Goal: Obtain resource: Obtain resource

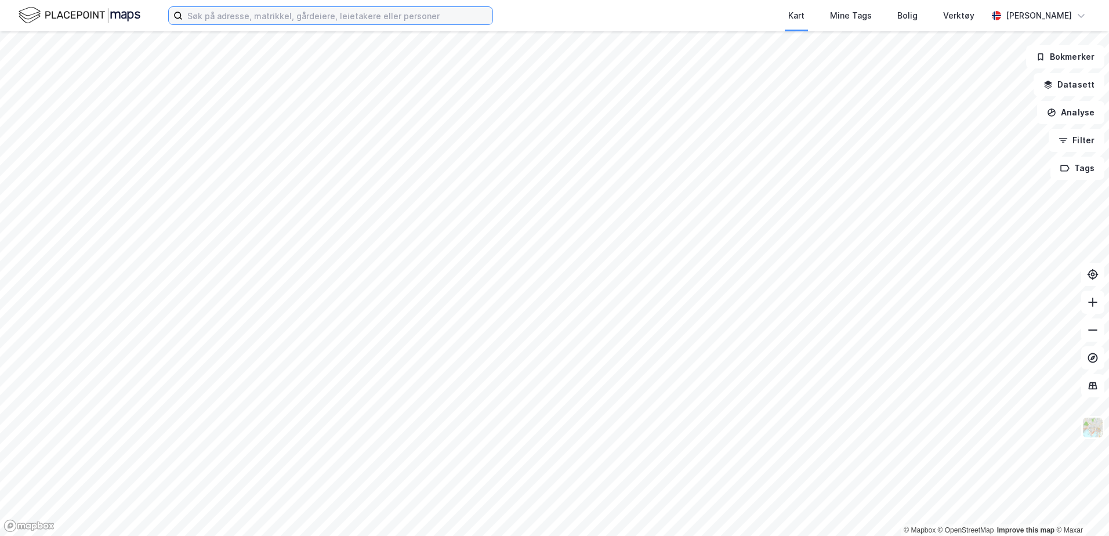
click at [278, 8] on input at bounding box center [338, 15] width 310 height 17
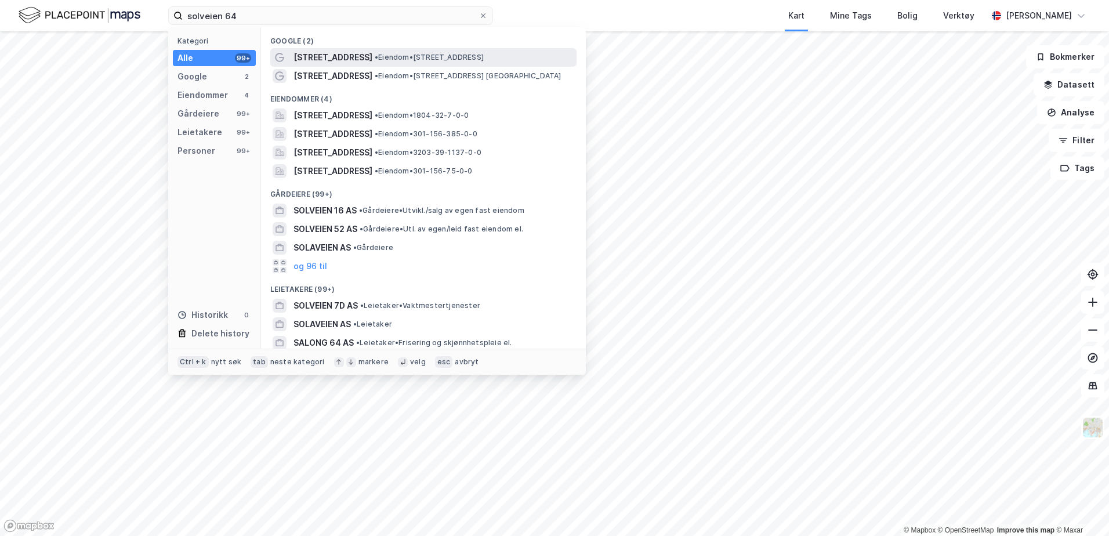
click at [331, 57] on span "[STREET_ADDRESS]" at bounding box center [333, 57] width 79 height 14
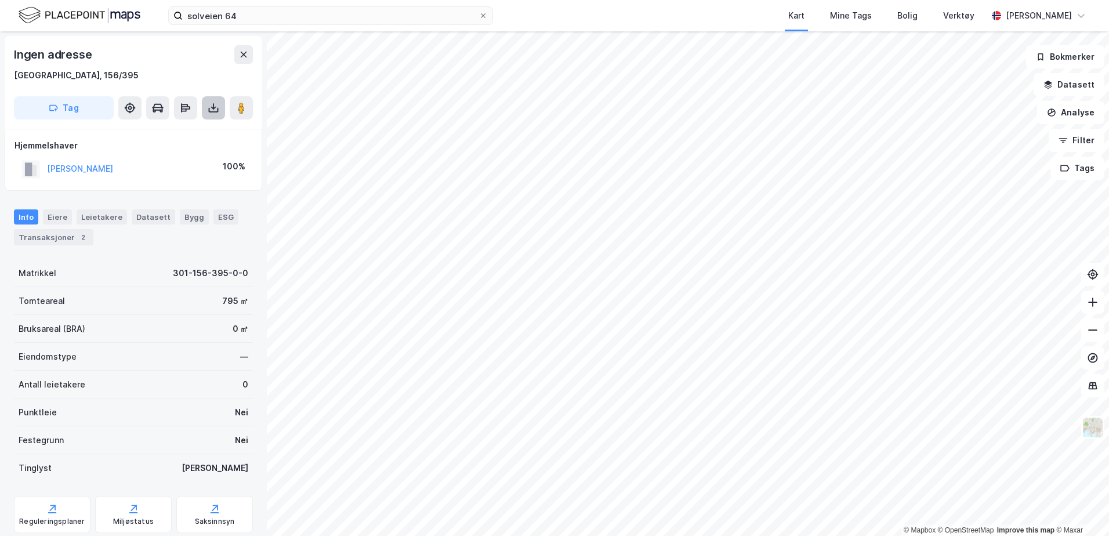
click at [212, 107] on icon at bounding box center [213, 108] width 5 height 3
click at [142, 130] on div "Last ned grunnbok" at bounding box center [155, 130] width 67 height 9
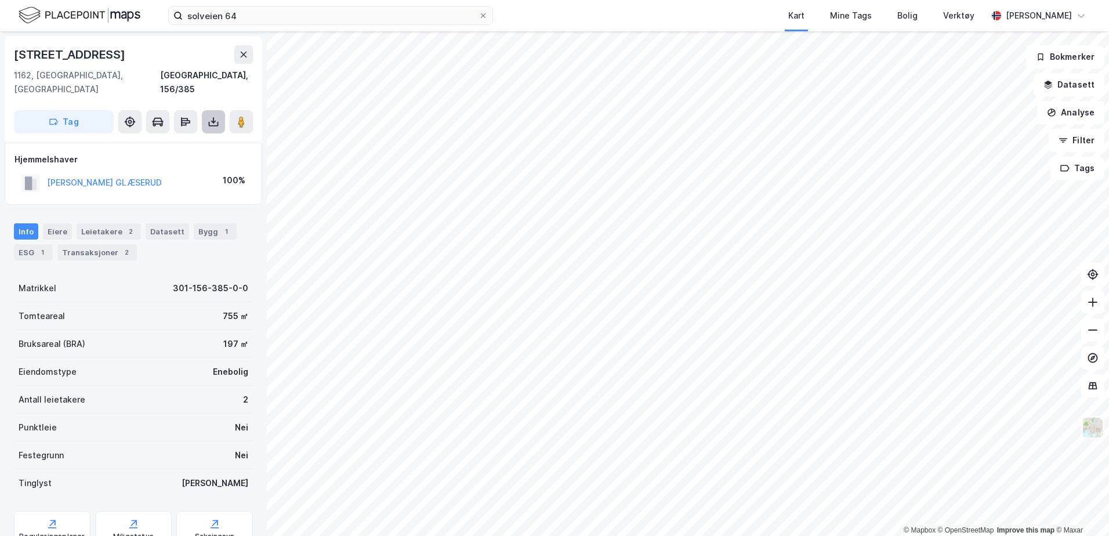
click at [210, 116] on icon at bounding box center [214, 122] width 12 height 12
click at [157, 136] on div "Last ned grunnbok" at bounding box center [164, 145] width 124 height 19
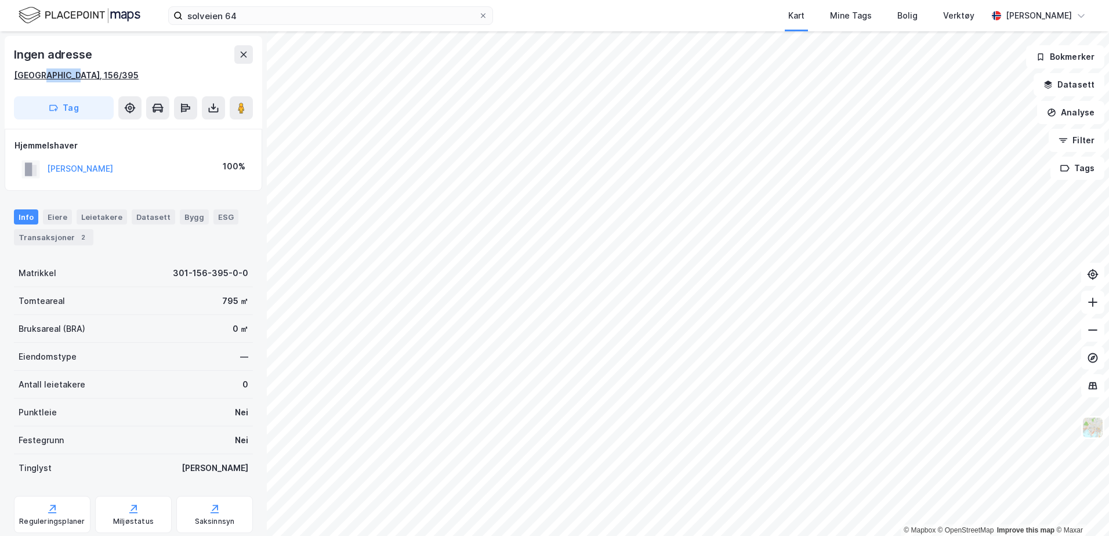
drag, startPoint x: 91, startPoint y: 70, endPoint x: 36, endPoint y: 81, distance: 56.2
click at [36, 81] on div "[GEOGRAPHIC_DATA], 156/395" at bounding box center [133, 75] width 239 height 14
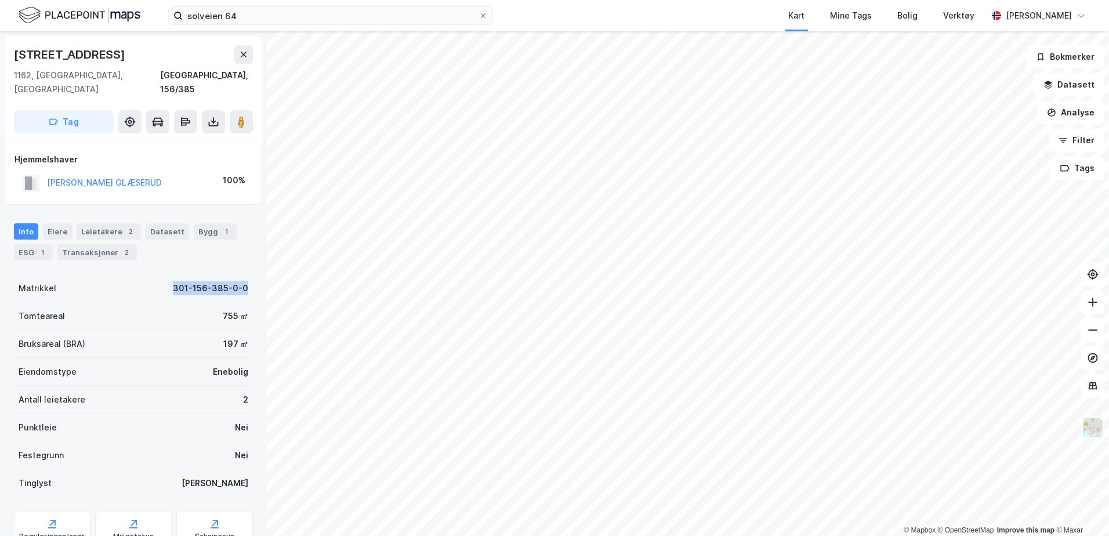
drag, startPoint x: 164, startPoint y: 280, endPoint x: 254, endPoint y: 281, distance: 89.4
click at [254, 281] on div "Solveien [GEOGRAPHIC_DATA], 156/385 Tag Hjemmelshaver [PERSON_NAME] GLÆSERUD 10…" at bounding box center [133, 283] width 267 height 505
copy div "301-156-385-0-0"
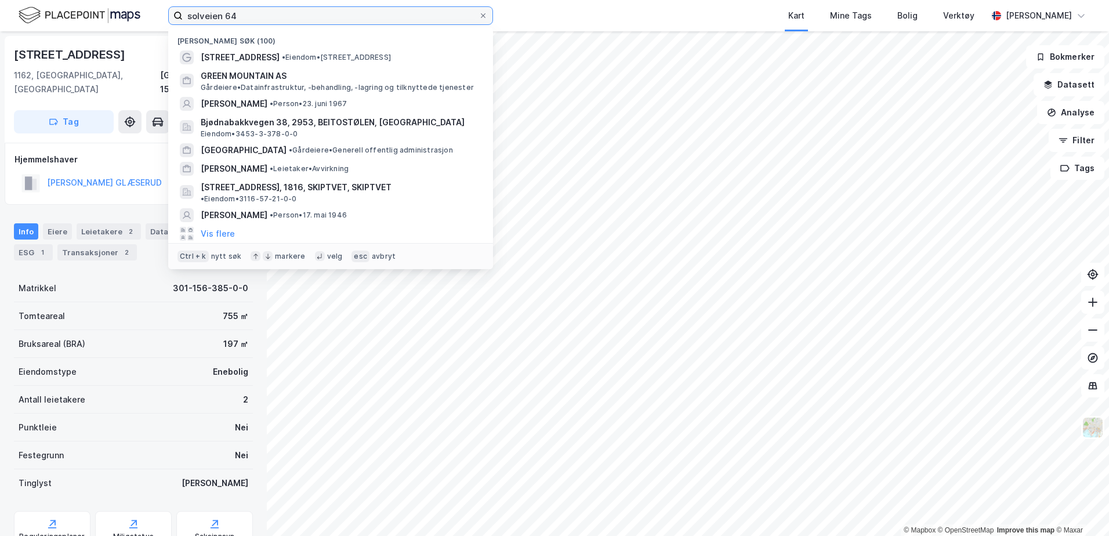
drag, startPoint x: 262, startPoint y: 15, endPoint x: 86, endPoint y: 2, distance: 176.3
click at [84, 1] on div "solveien 64 Nylige søk (100) Solveien 64 • Eiendom • [STREET_ADDRESS] GREEN MOU…" at bounding box center [554, 15] width 1109 height 31
paste input "301-156-385-0-0"
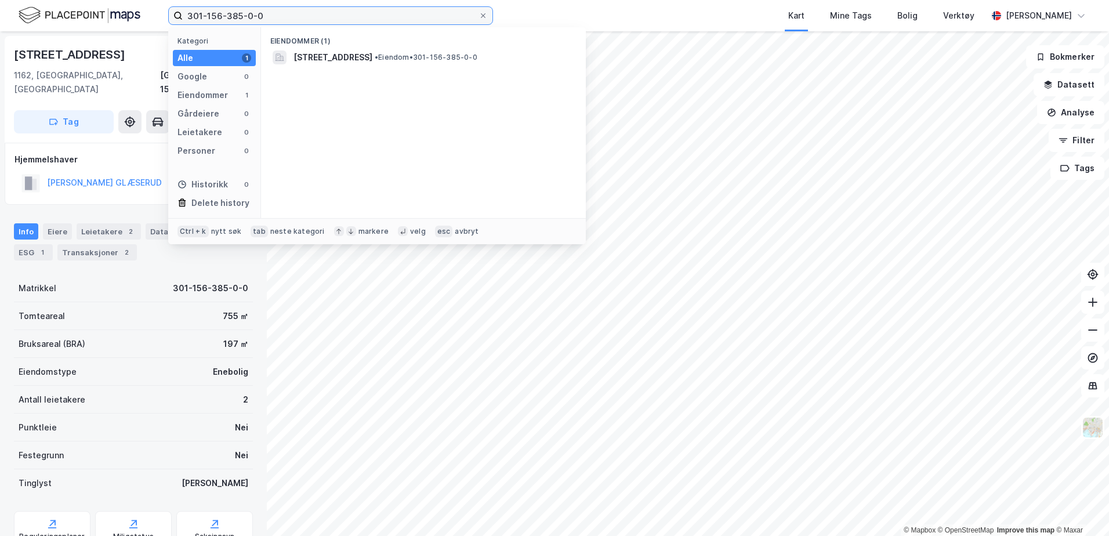
click at [242, 17] on input "301-156-385-0-0" at bounding box center [331, 15] width 296 height 17
type input "301-156-75-0-0"
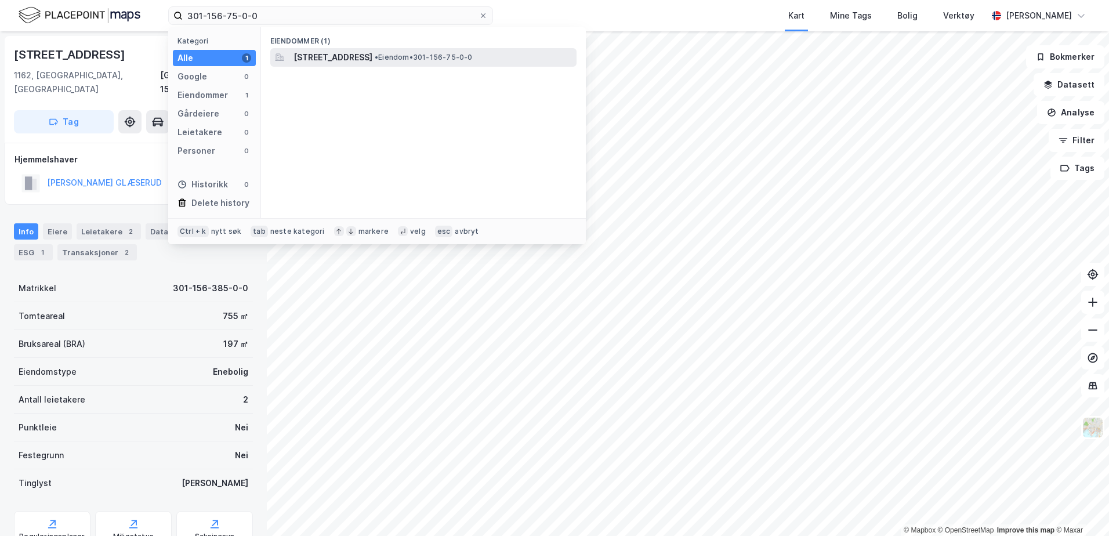
click at [366, 59] on span "[STREET_ADDRESS]" at bounding box center [333, 57] width 79 height 14
